Goal: Ask a question

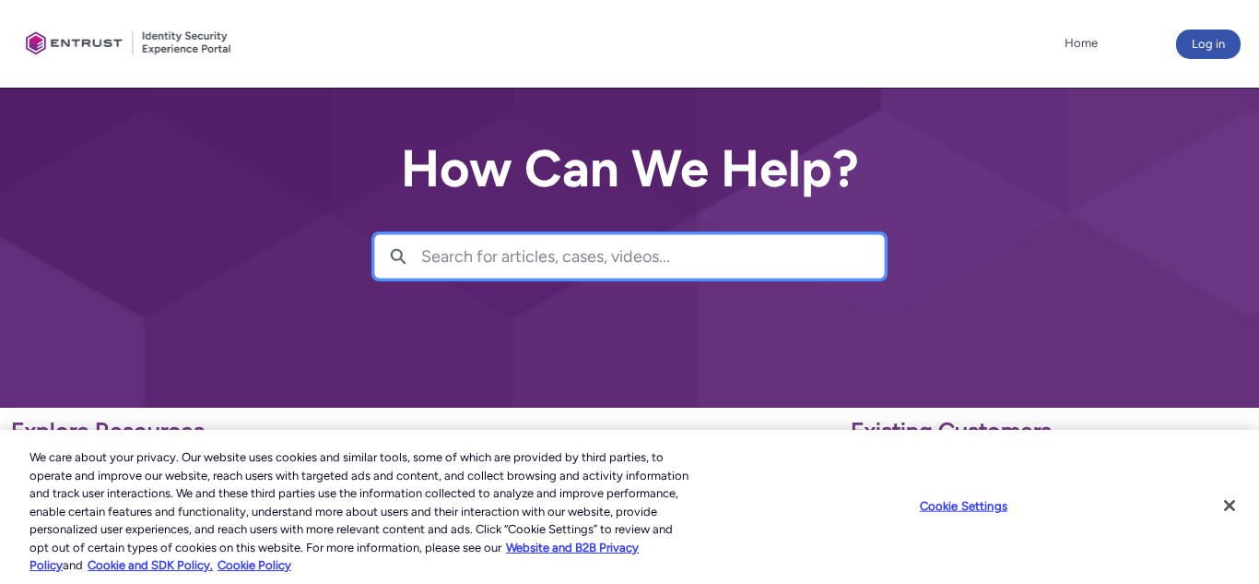
click at [434, 258] on input "Search for articles, cases, videos..." at bounding box center [652, 256] width 463 height 42
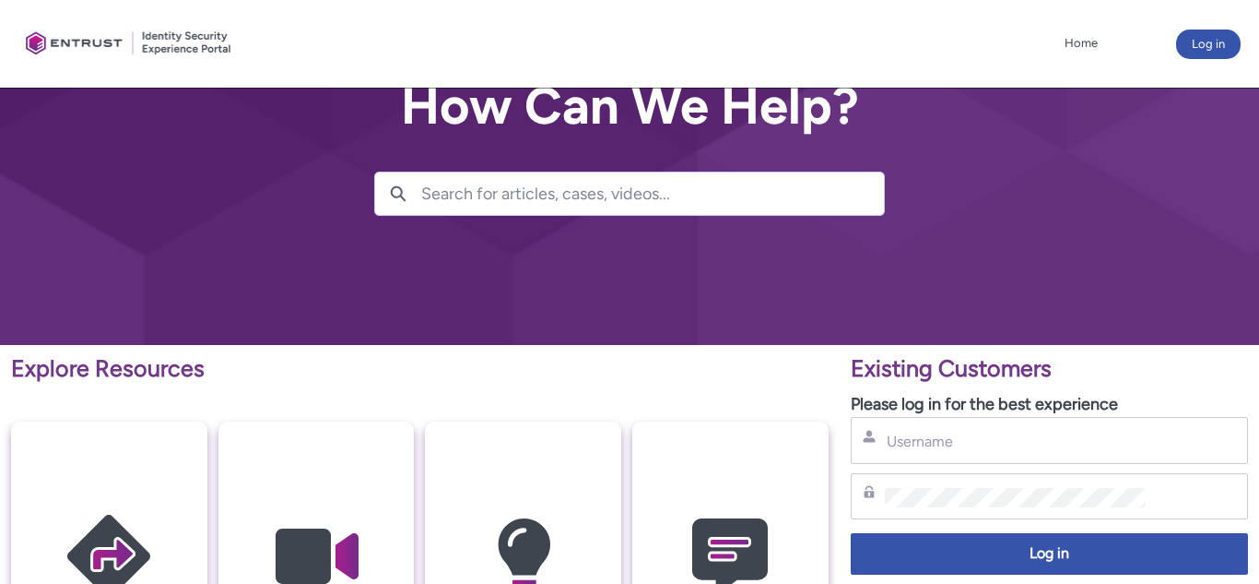
scroll to position [62, 0]
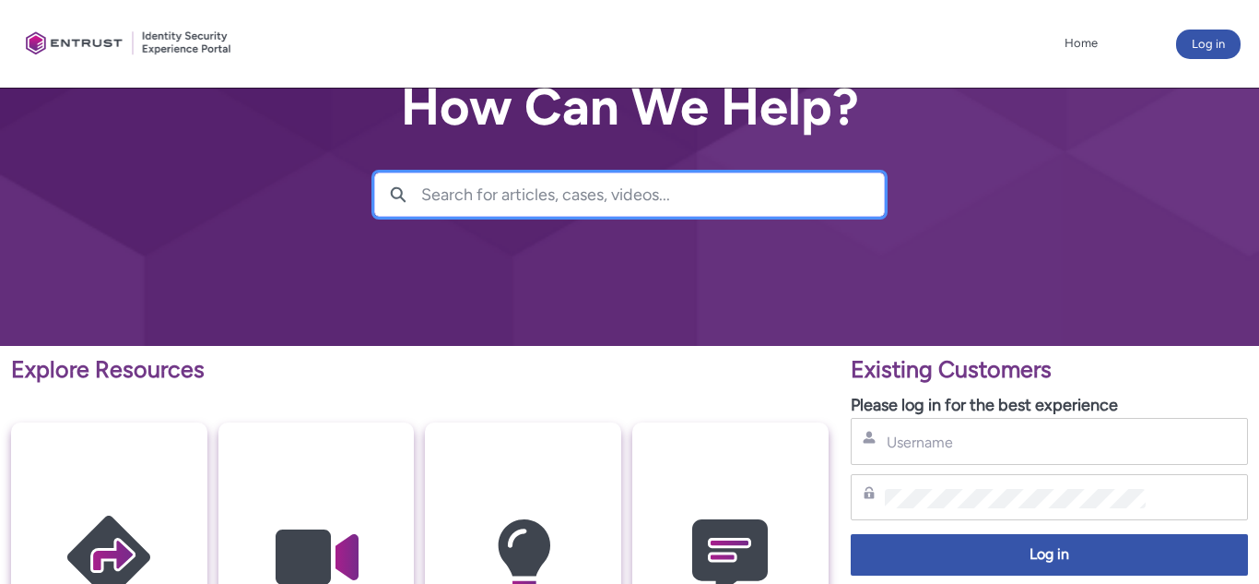
click at [433, 195] on input "Search for articles, cases, videos..." at bounding box center [652, 194] width 463 height 42
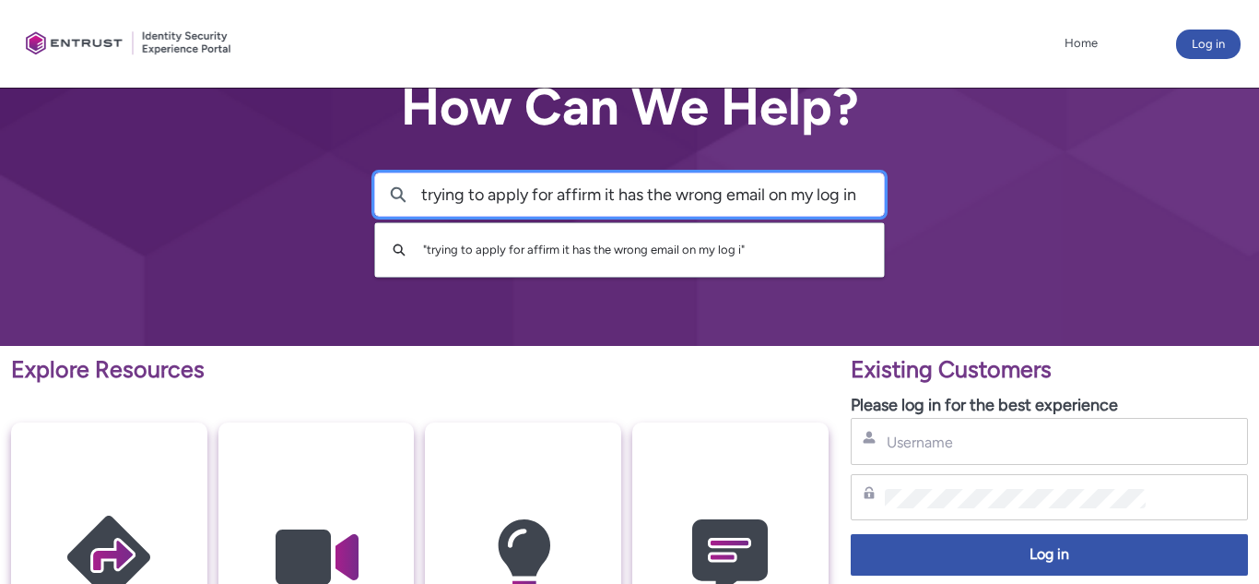
scroll to position [0, 2]
type input "trying to apply for affirm it has the wrong email on my log in"
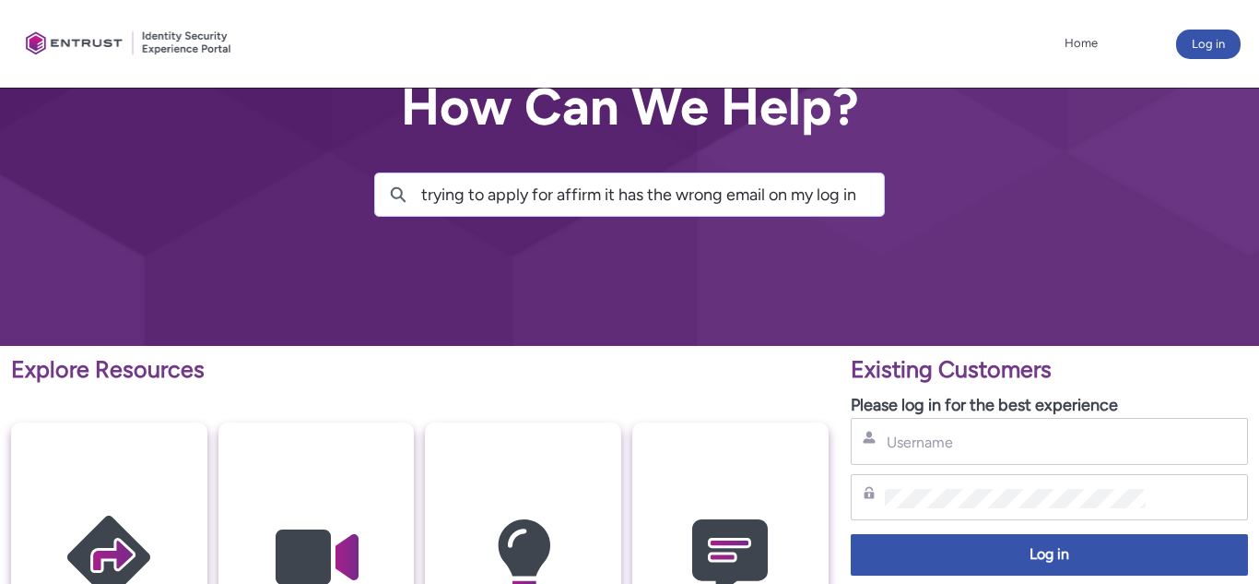
scroll to position [0, 0]
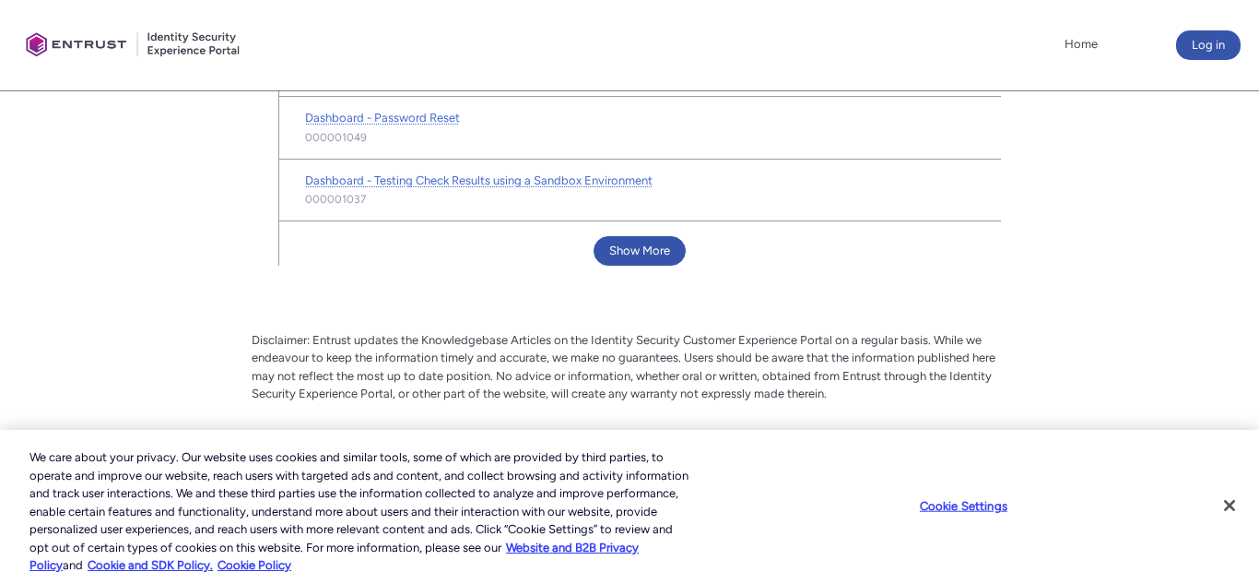
scroll to position [1272, 0]
click at [638, 252] on button "Show More" at bounding box center [640, 249] width 92 height 30
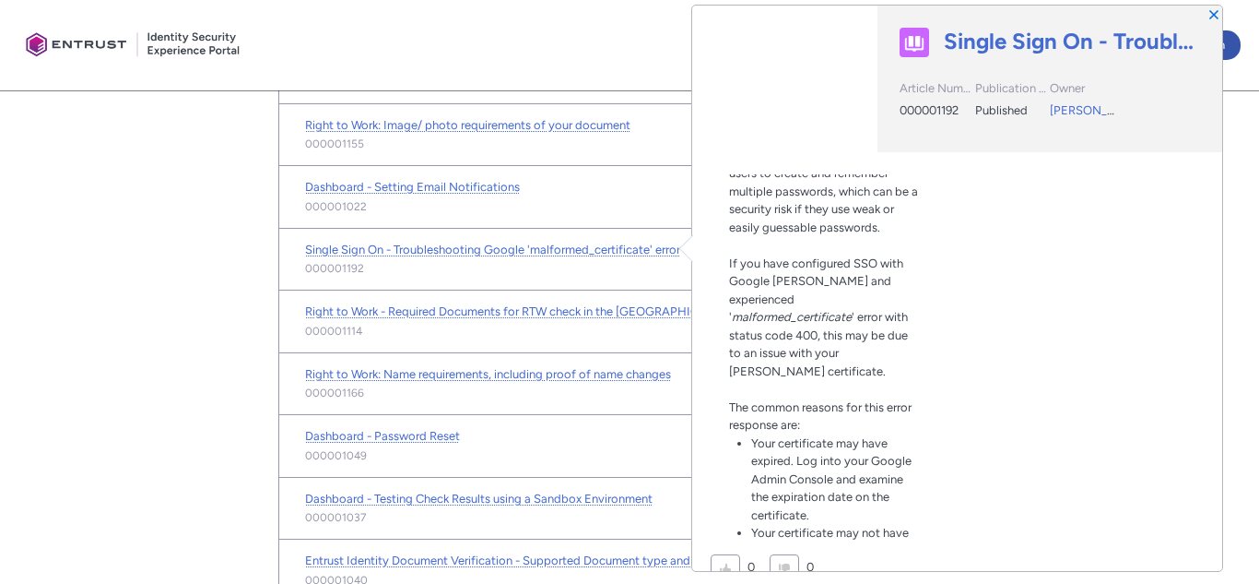
scroll to position [215, 0]
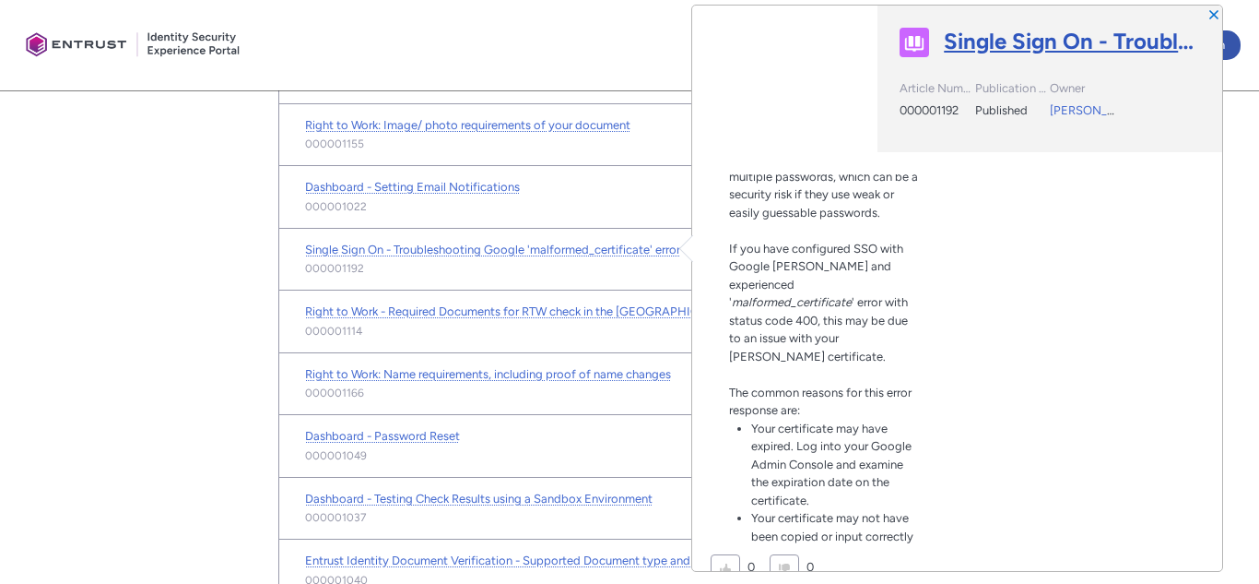
click at [998, 49] on link "Single Sign On - Troubleshooting Google 'malformed_certificate' error" at bounding box center [1072, 42] width 256 height 28
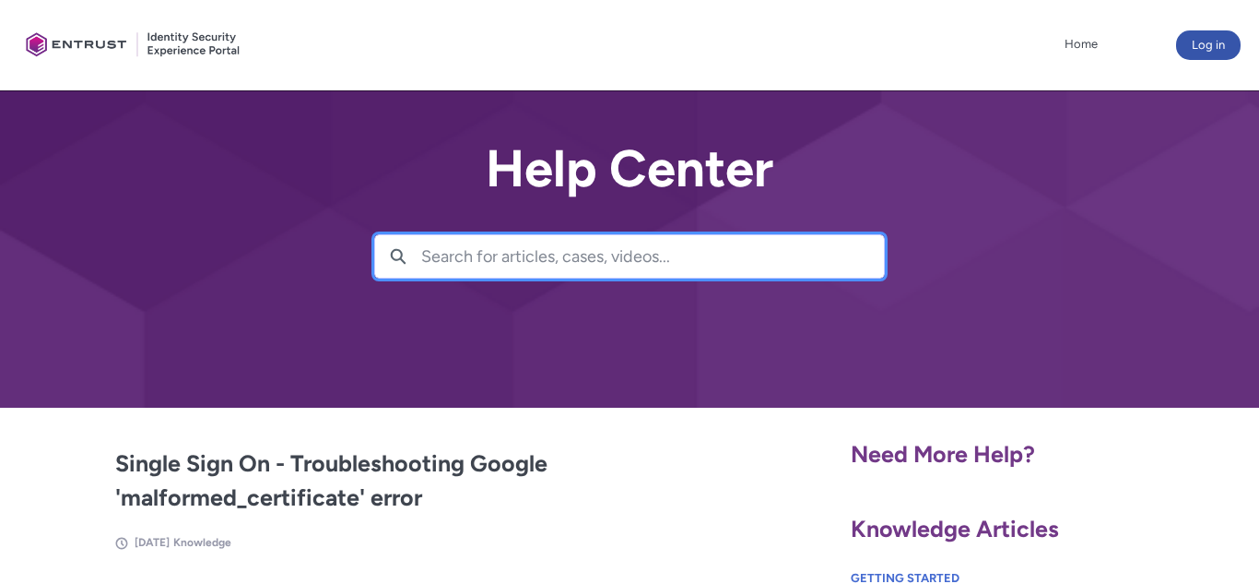
click at [437, 255] on input "Search for articles, cases, videos..." at bounding box center [652, 256] width 463 height 42
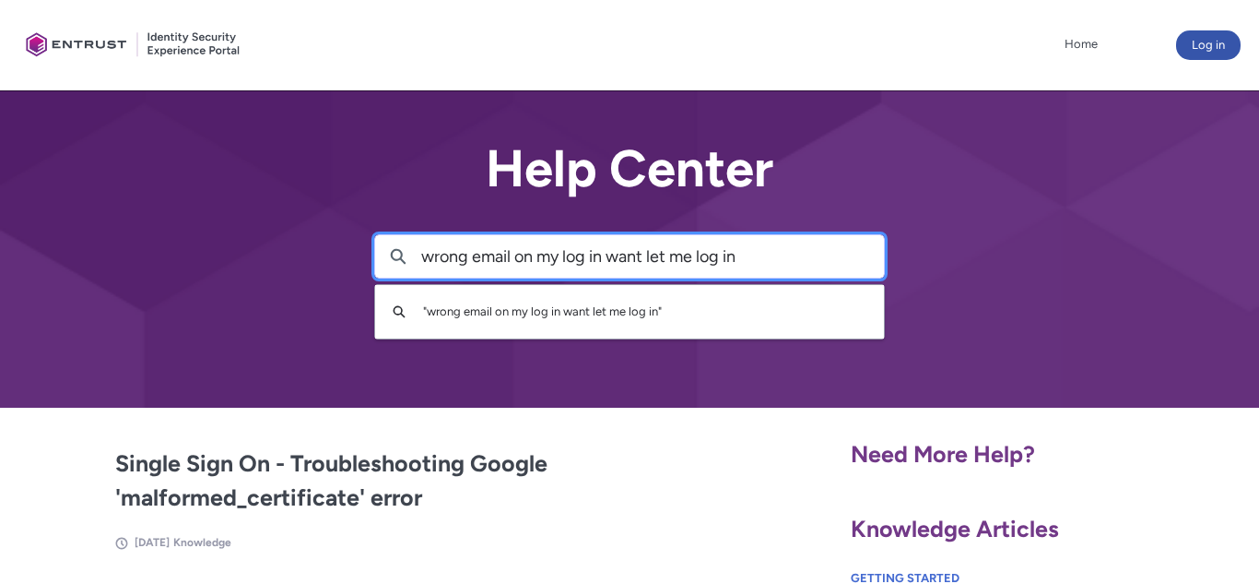
type input "wrong email on my log in want let me log in"
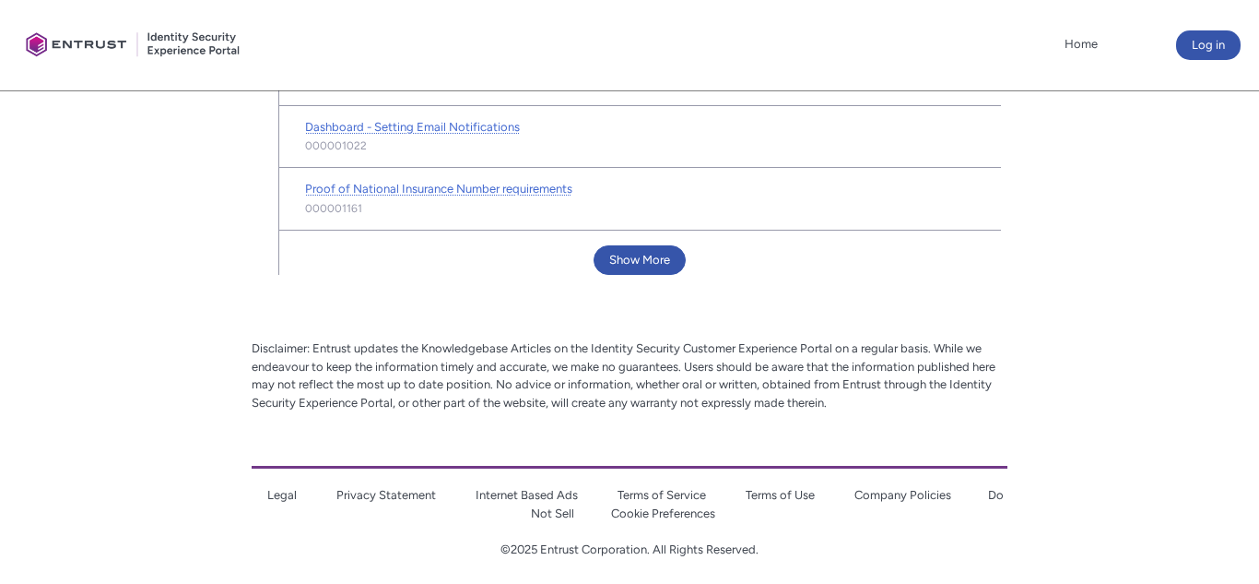
scroll to position [1296, 0]
